Goal: Task Accomplishment & Management: Manage account settings

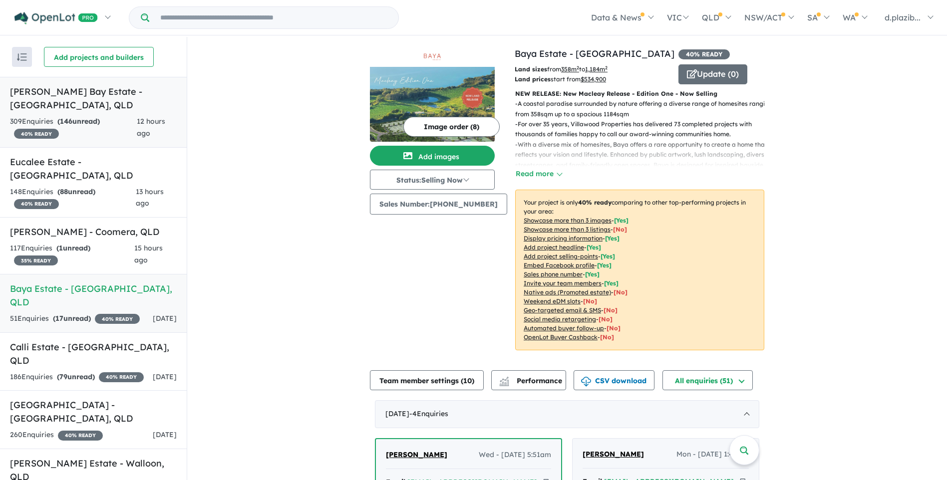
click at [125, 99] on h5 "[PERSON_NAME] Bay Estate - [GEOGRAPHIC_DATA] , [GEOGRAPHIC_DATA]" at bounding box center [93, 98] width 167 height 27
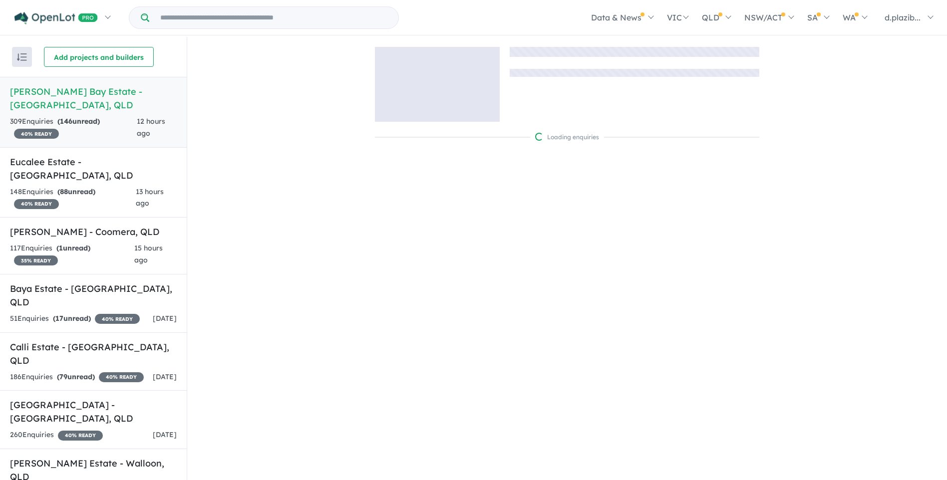
click at [125, 99] on h5 "[PERSON_NAME] Bay Estate - [GEOGRAPHIC_DATA] , [GEOGRAPHIC_DATA]" at bounding box center [93, 98] width 167 height 27
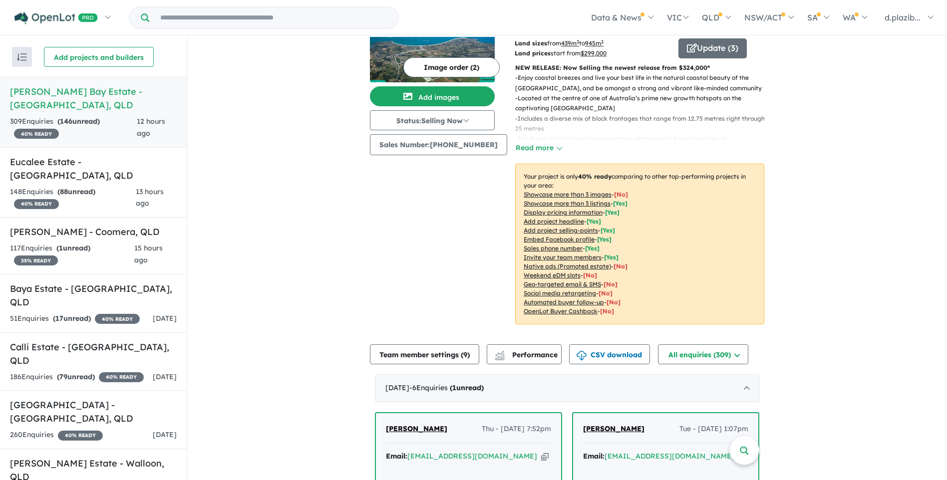
scroll to position [189, 0]
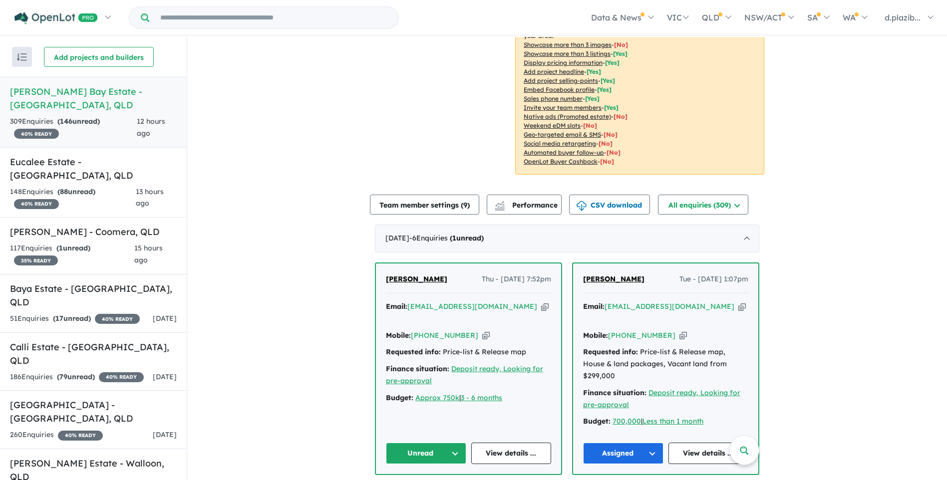
click at [541, 301] on icon "button" at bounding box center [544, 306] width 7 height 10
drag, startPoint x: 515, startPoint y: 294, endPoint x: 408, endPoint y: 309, distance: 107.8
click at [541, 301] on icon "button" at bounding box center [544, 306] width 7 height 10
click at [482, 330] on icon "button" at bounding box center [485, 335] width 7 height 10
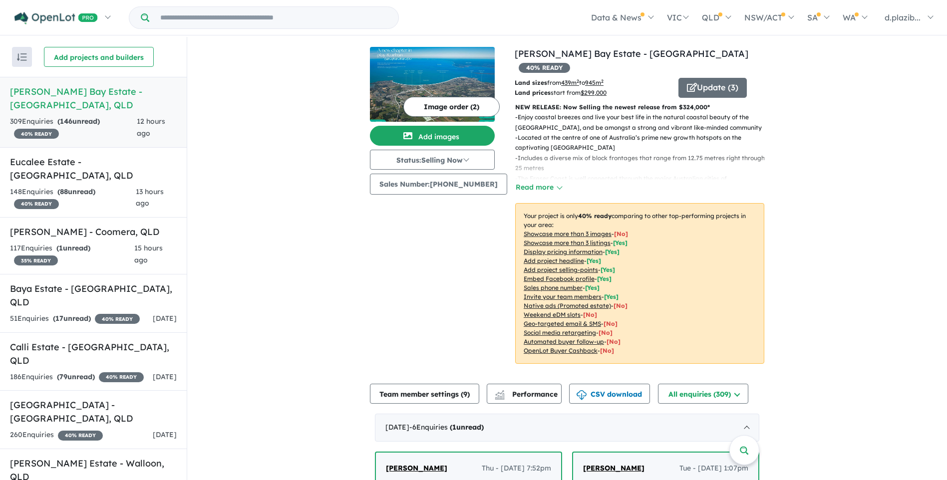
scroll to position [200, 0]
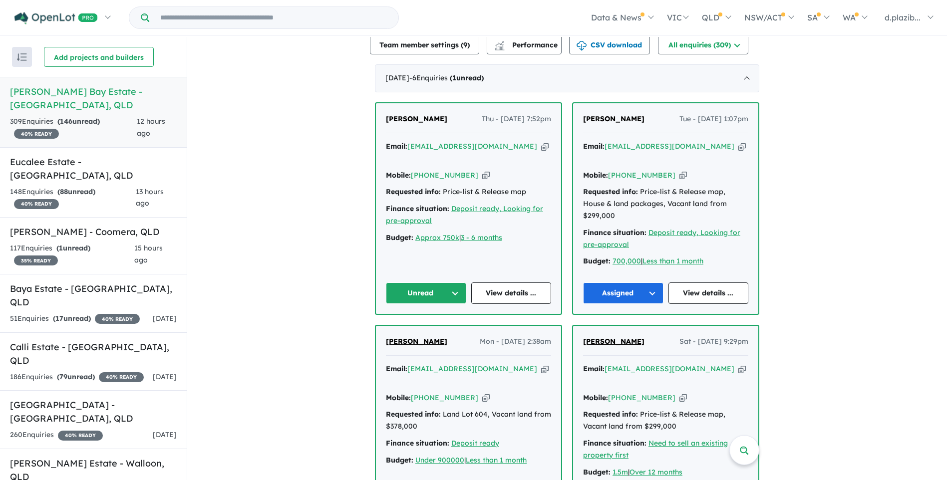
click at [430, 282] on button "Unread" at bounding box center [426, 292] width 80 height 21
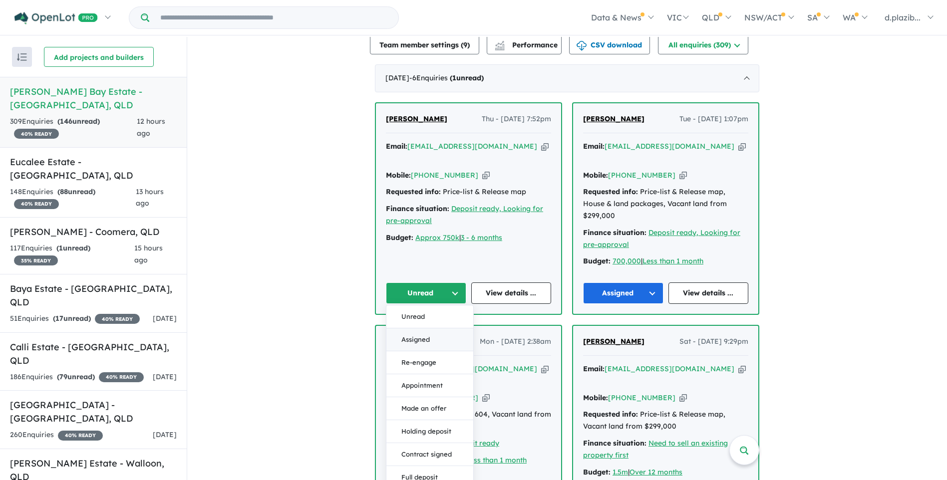
click at [430, 328] on button "Assigned" at bounding box center [429, 339] width 87 height 23
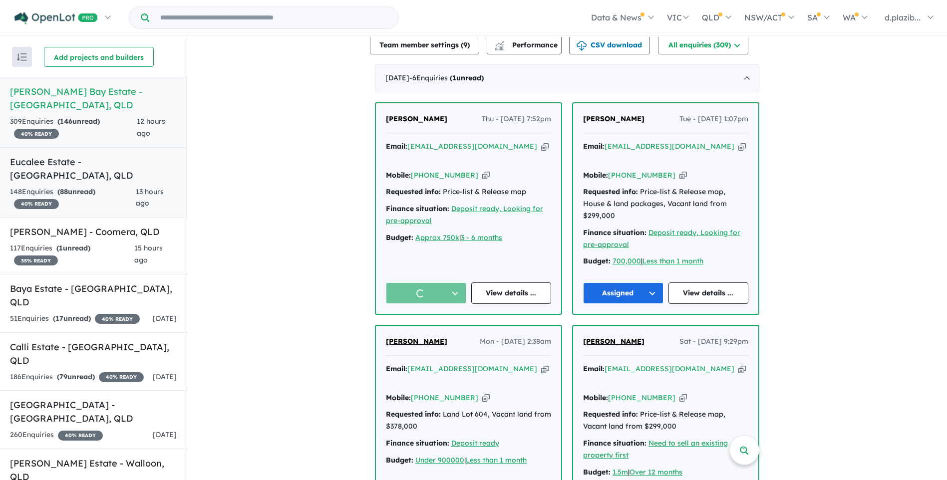
click at [129, 194] on div "148 Enquir ies ( 88 unread) 40 % READY" at bounding box center [73, 198] width 126 height 24
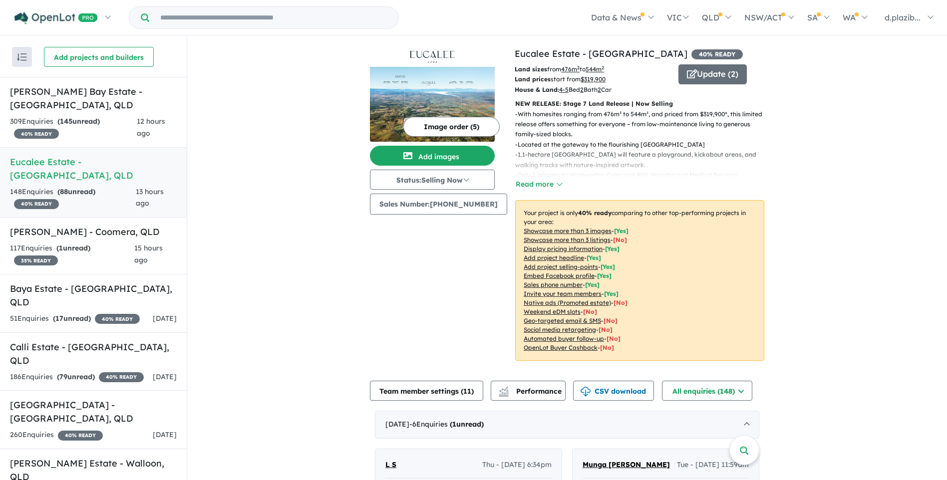
scroll to position [250, 0]
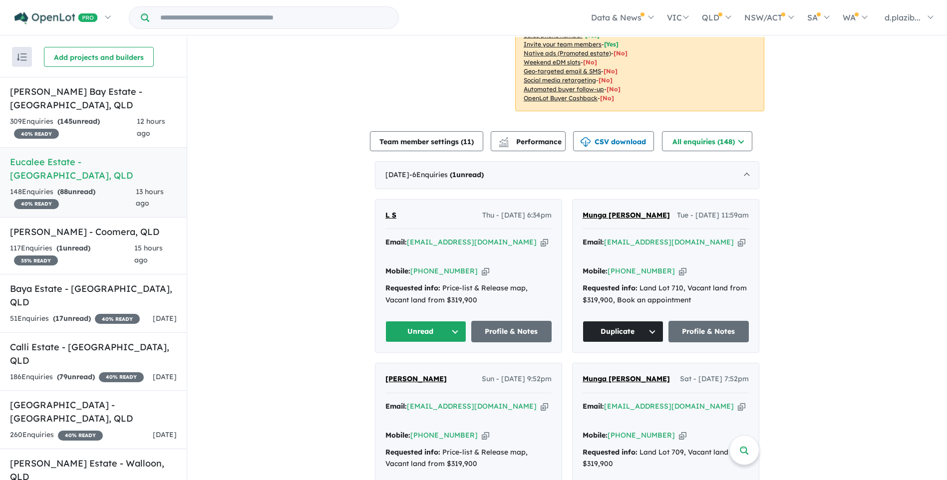
click at [540, 241] on icon "button" at bounding box center [543, 242] width 7 height 10
drag, startPoint x: 508, startPoint y: 240, endPoint x: 488, endPoint y: 250, distance: 22.1
click at [540, 240] on icon "button" at bounding box center [543, 242] width 7 height 10
drag, startPoint x: 471, startPoint y: 261, endPoint x: 424, endPoint y: 276, distance: 48.8
click at [482, 266] on icon "button" at bounding box center [485, 271] width 7 height 10
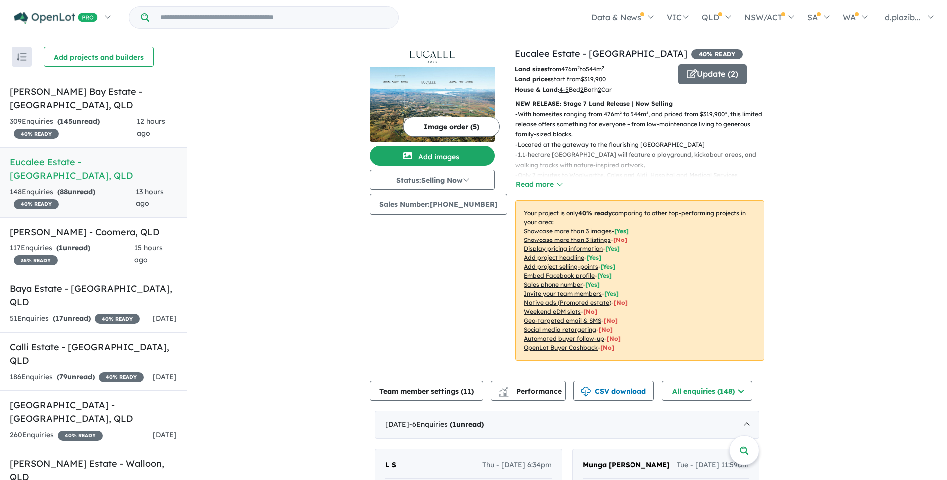
scroll to position [299, 0]
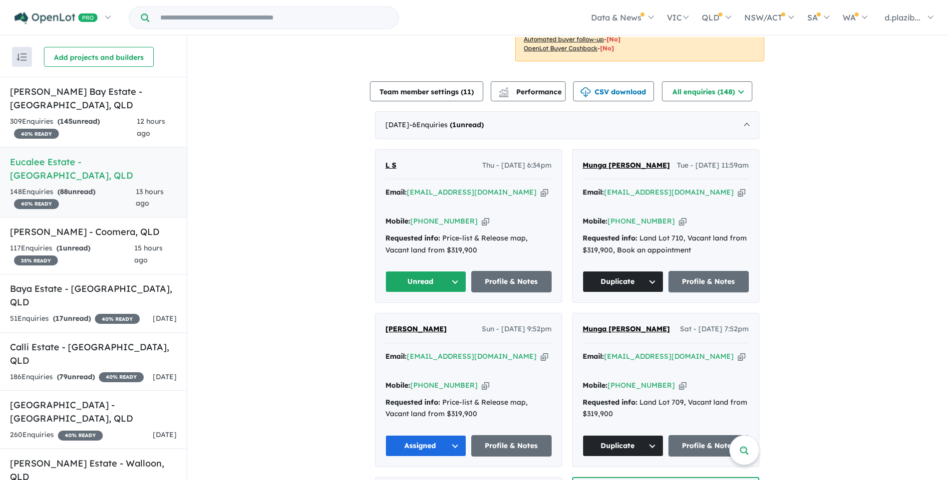
click at [452, 286] on button "Unread" at bounding box center [425, 281] width 81 height 21
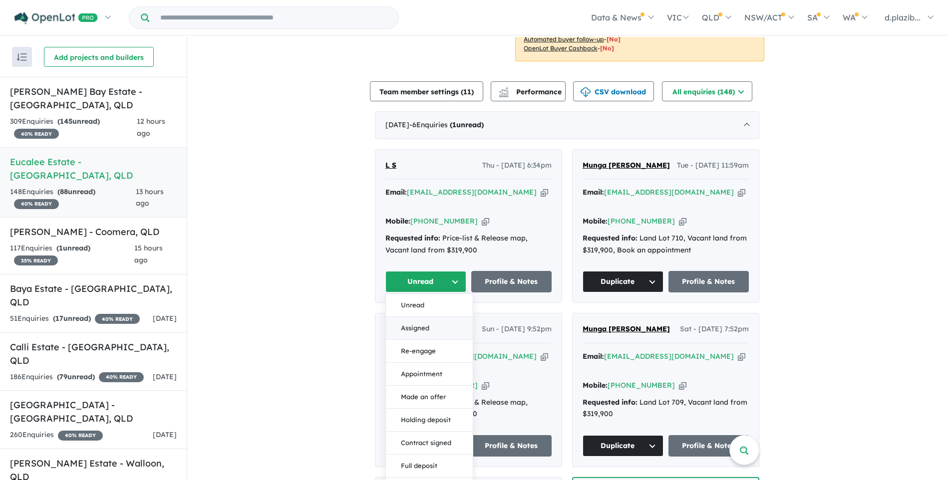
click at [450, 324] on button "Assigned" at bounding box center [429, 328] width 87 height 23
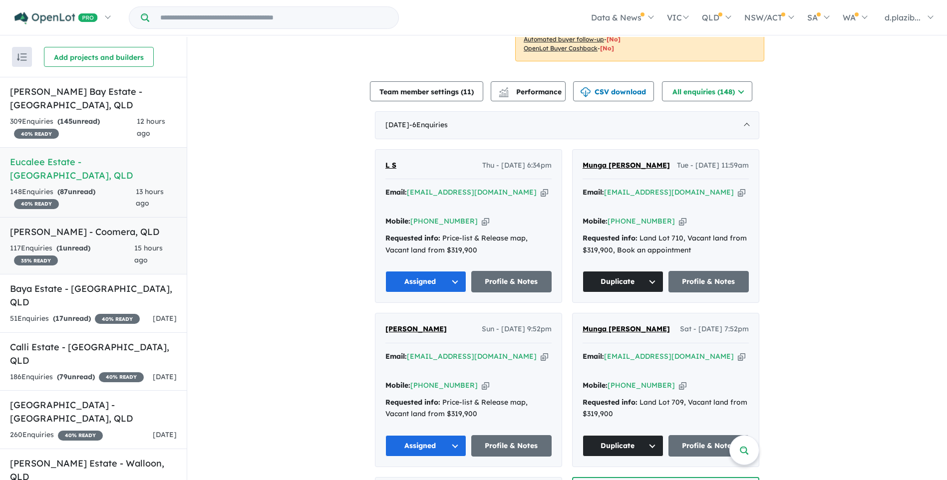
click at [80, 217] on link "[PERSON_NAME] - Coomera , QLD 117 Enquir ies ( 1 unread) 35 % READY 15 hours ago" at bounding box center [93, 245] width 187 height 57
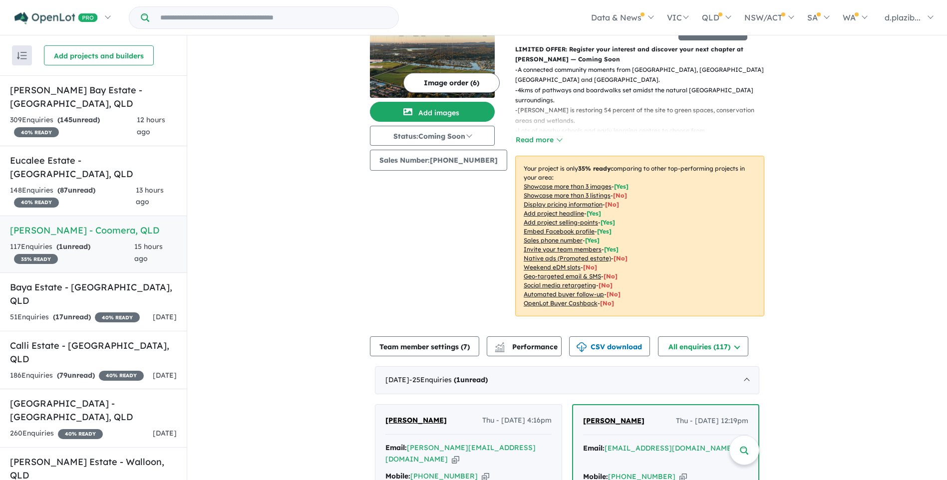
scroll to position [242, 0]
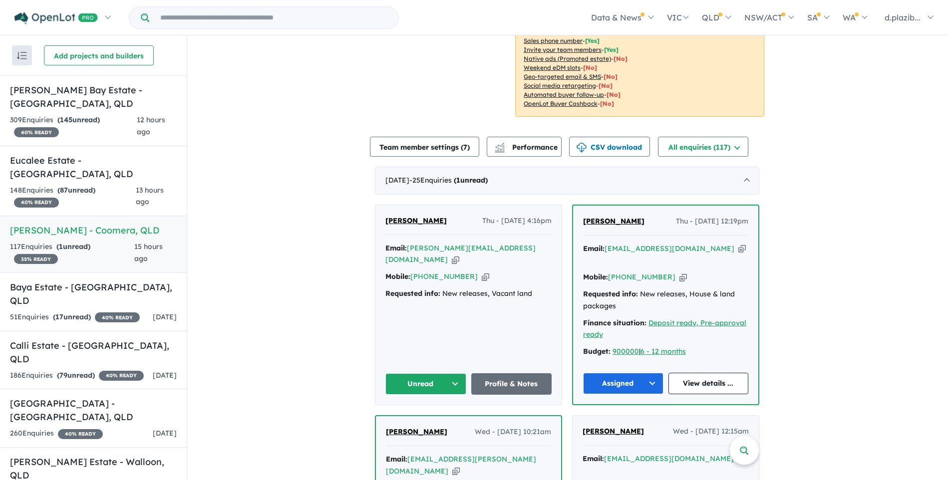
click at [459, 254] on icon "button" at bounding box center [455, 259] width 7 height 10
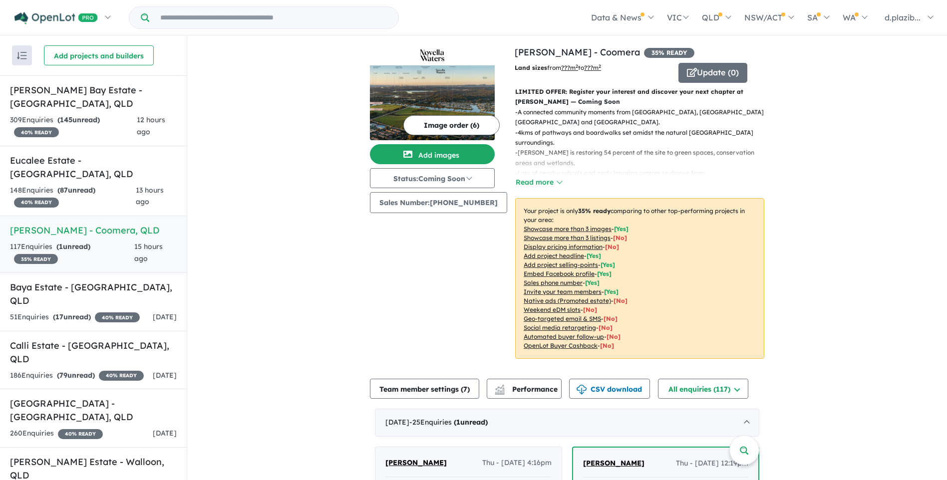
scroll to position [349, 0]
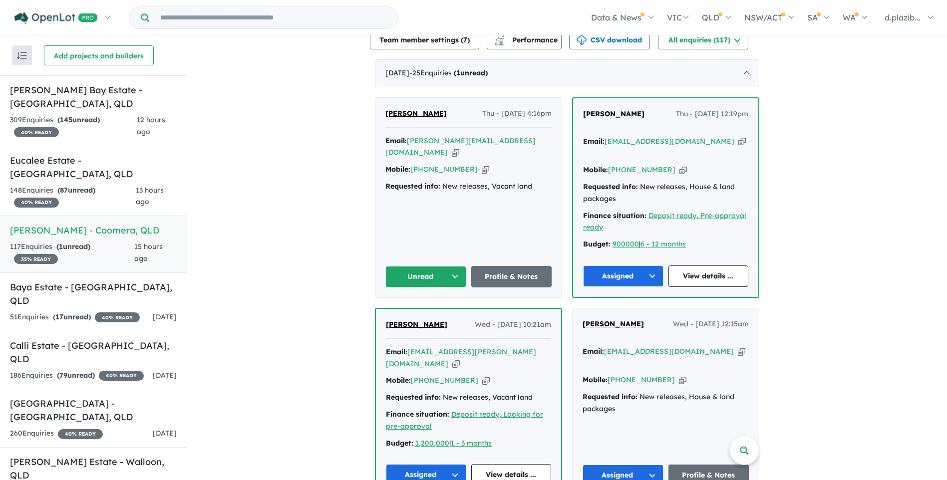
click at [423, 266] on button "Unread" at bounding box center [425, 276] width 81 height 21
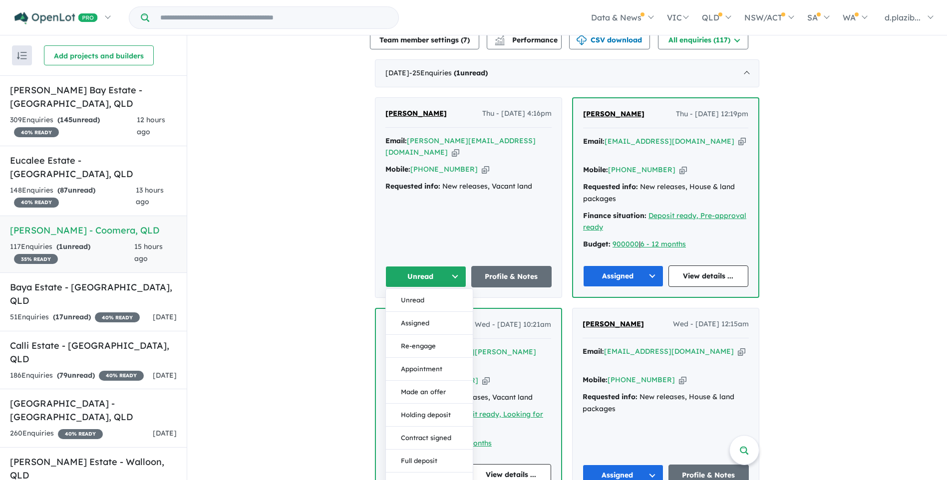
scroll to position [549, 0]
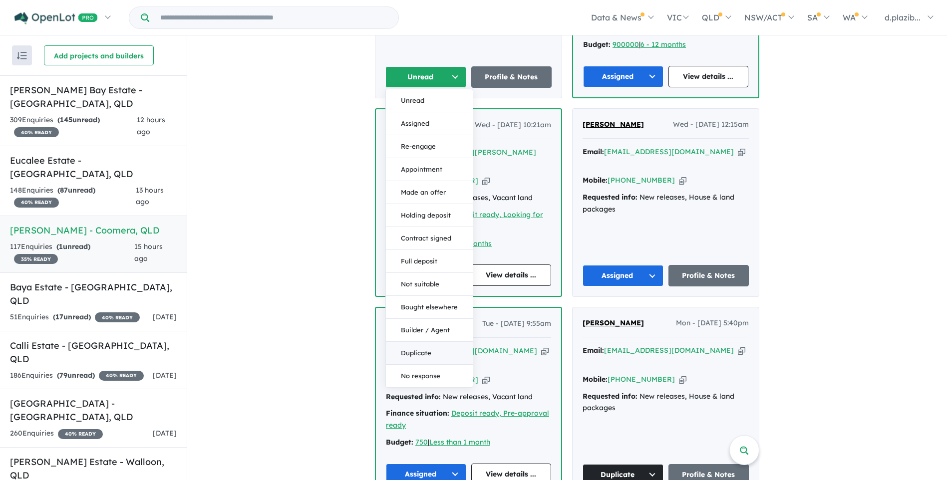
click at [408, 342] on button "Duplicate" at bounding box center [429, 353] width 87 height 23
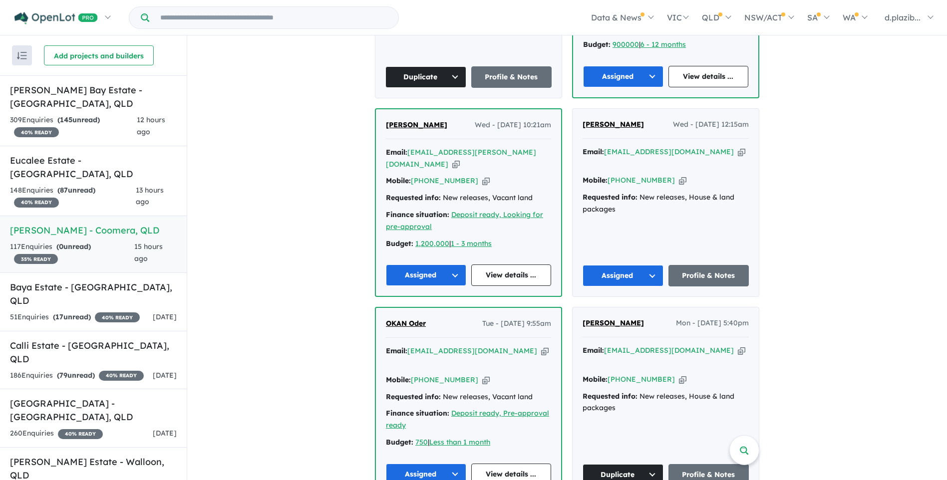
scroll to position [250, 0]
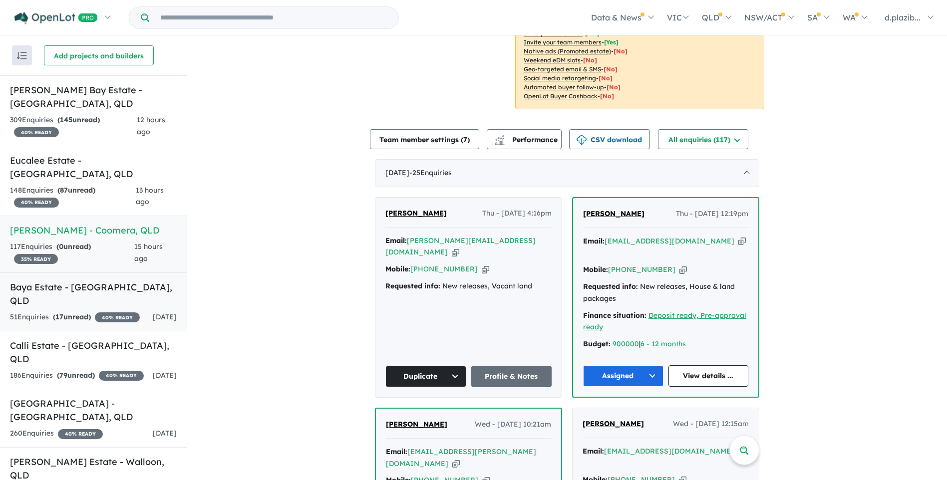
click at [112, 280] on h5 "Baya Estate - [GEOGRAPHIC_DATA] , [GEOGRAPHIC_DATA]" at bounding box center [93, 293] width 167 height 27
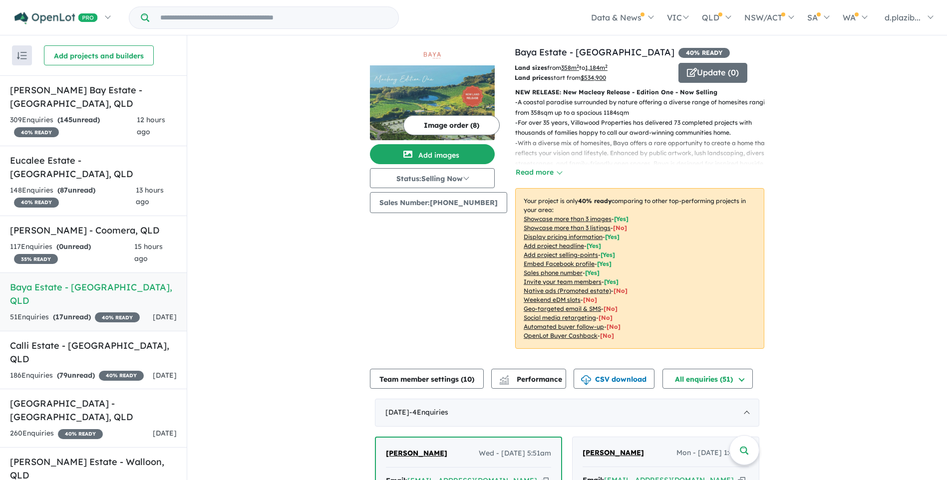
scroll to position [200, 0]
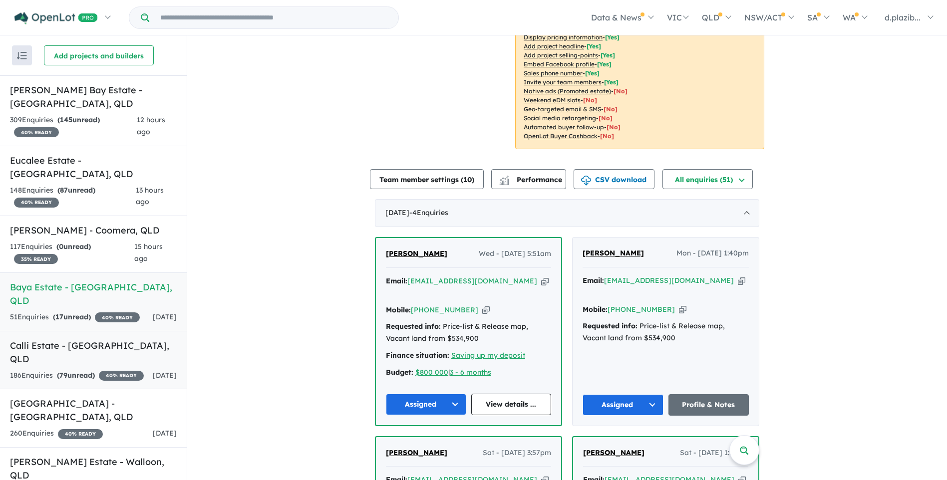
click at [154, 339] on h5 "Calli Estate - [GEOGRAPHIC_DATA] , [GEOGRAPHIC_DATA]" at bounding box center [93, 352] width 167 height 27
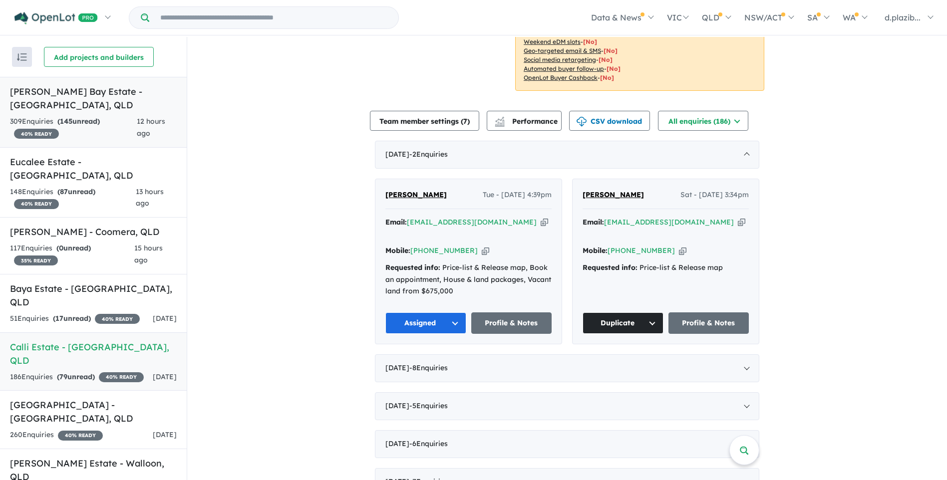
click at [80, 107] on h5 "[PERSON_NAME] Bay Estate - [GEOGRAPHIC_DATA] , [GEOGRAPHIC_DATA]" at bounding box center [93, 98] width 167 height 27
